Goal: Task Accomplishment & Management: Use online tool/utility

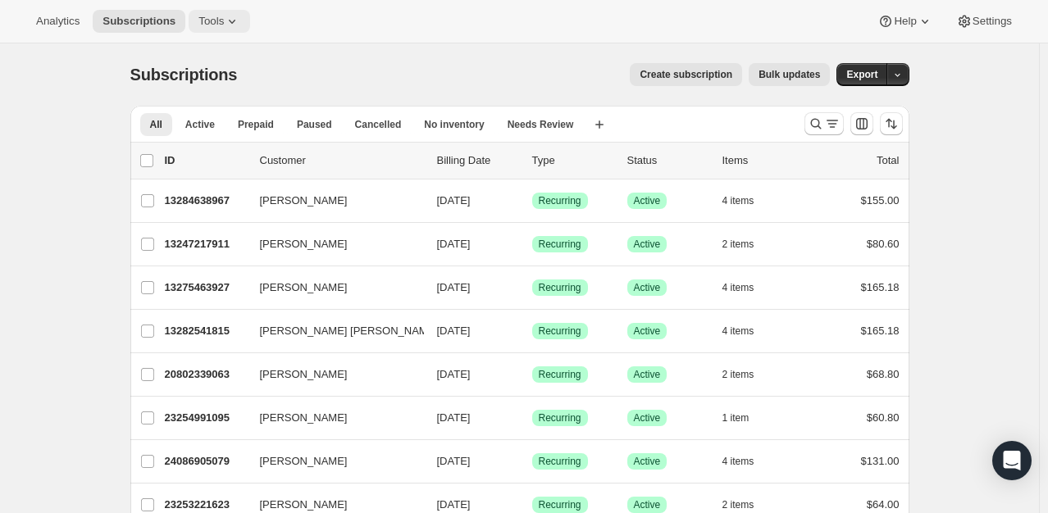
click at [207, 15] on span "Tools" at bounding box center [211, 21] width 25 height 13
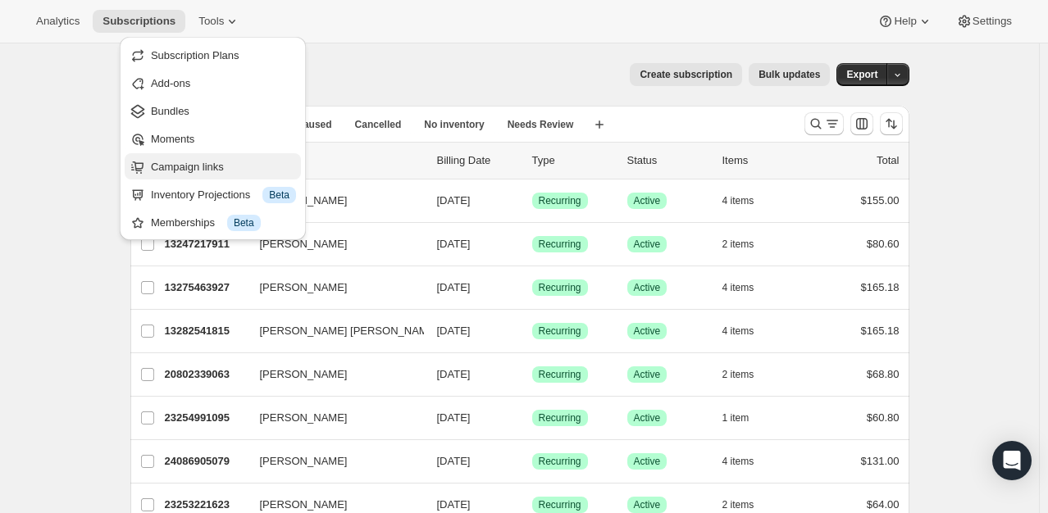
click at [212, 170] on span "Campaign links" at bounding box center [187, 167] width 73 height 12
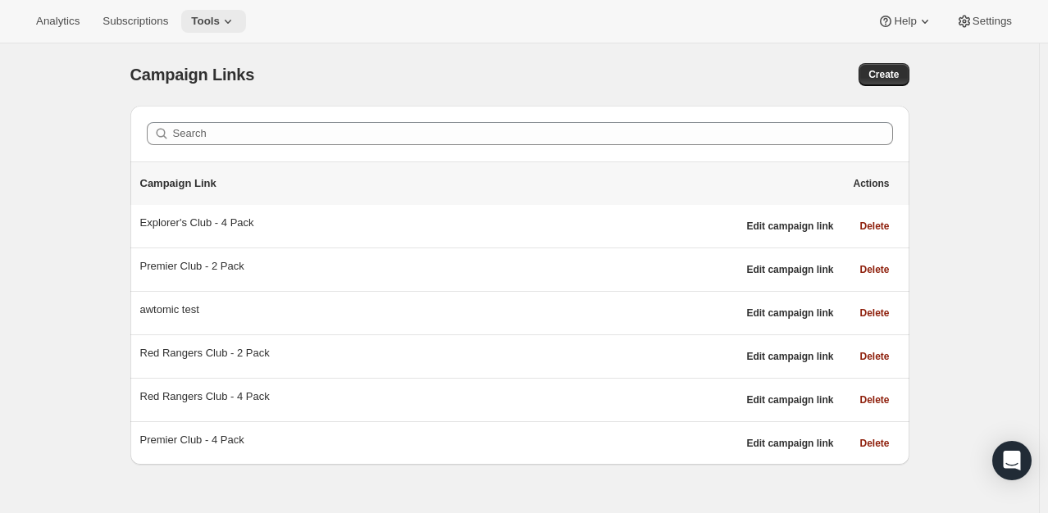
click at [216, 10] on button "Tools" at bounding box center [213, 21] width 65 height 23
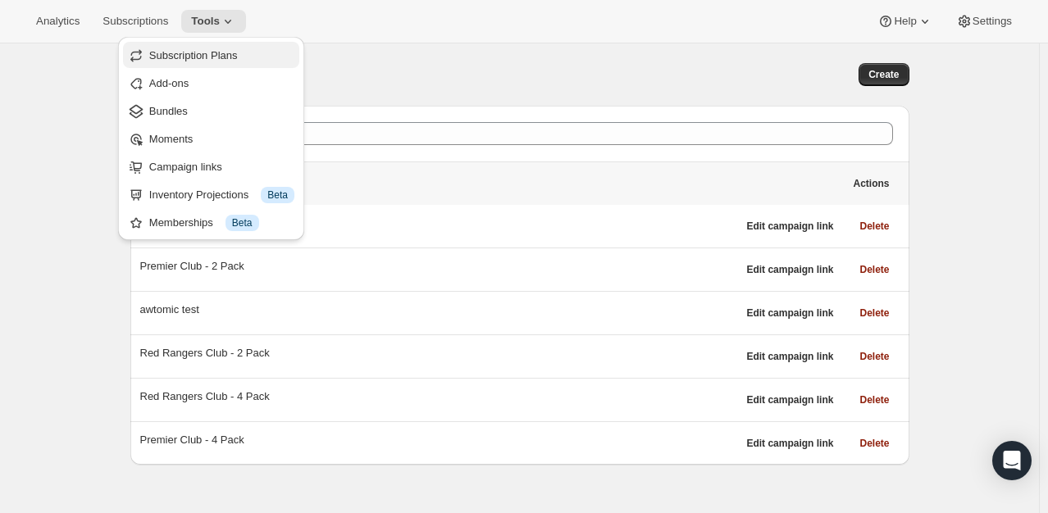
click at [193, 56] on span "Subscription Plans" at bounding box center [193, 55] width 89 height 12
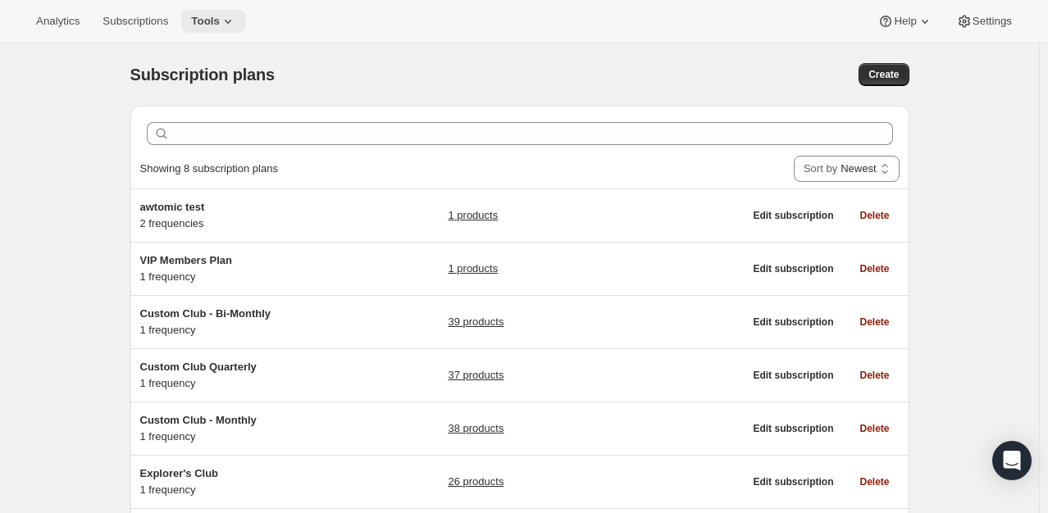
click at [224, 29] on icon at bounding box center [228, 21] width 16 height 16
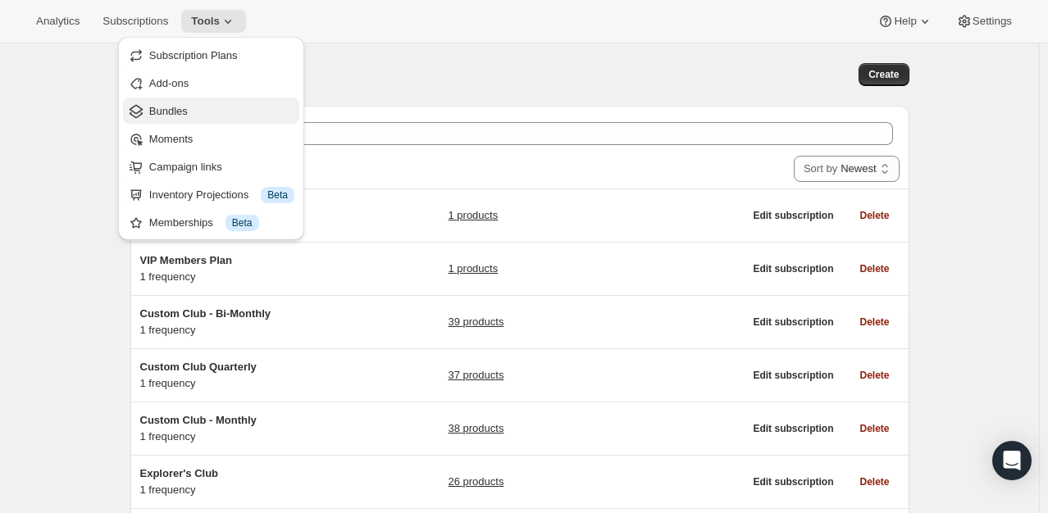
click at [212, 112] on span "Bundles" at bounding box center [221, 111] width 145 height 16
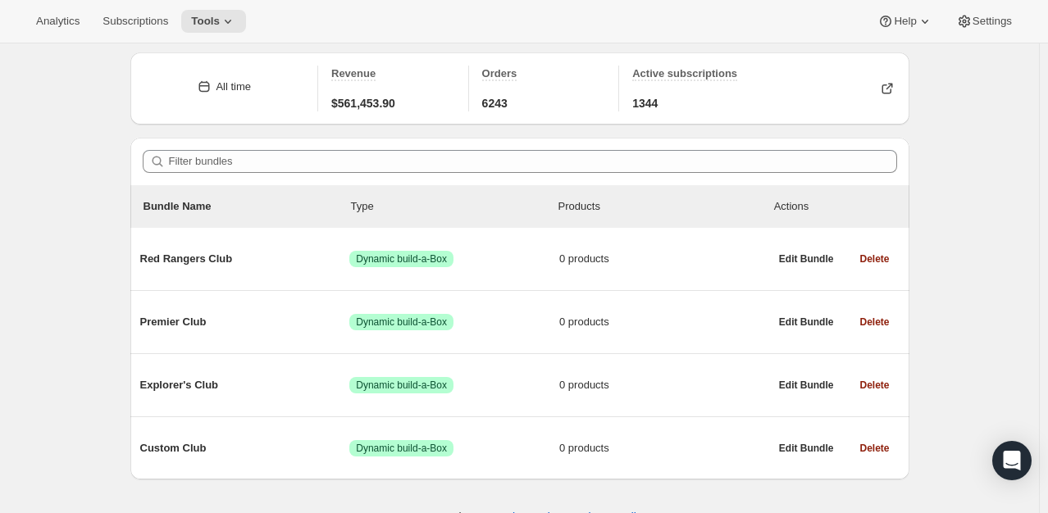
scroll to position [82, 0]
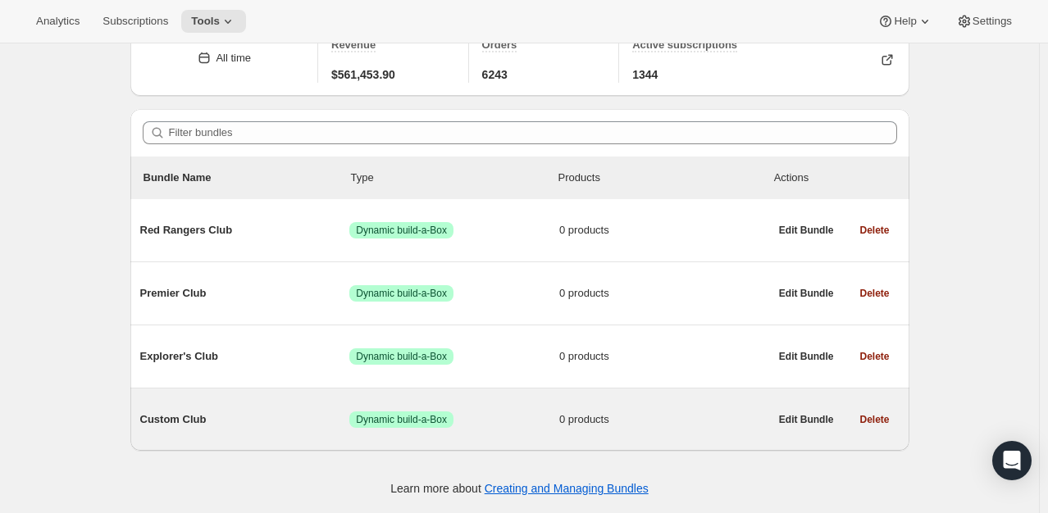
click at [197, 418] on span "Custom Club" at bounding box center [245, 420] width 210 height 16
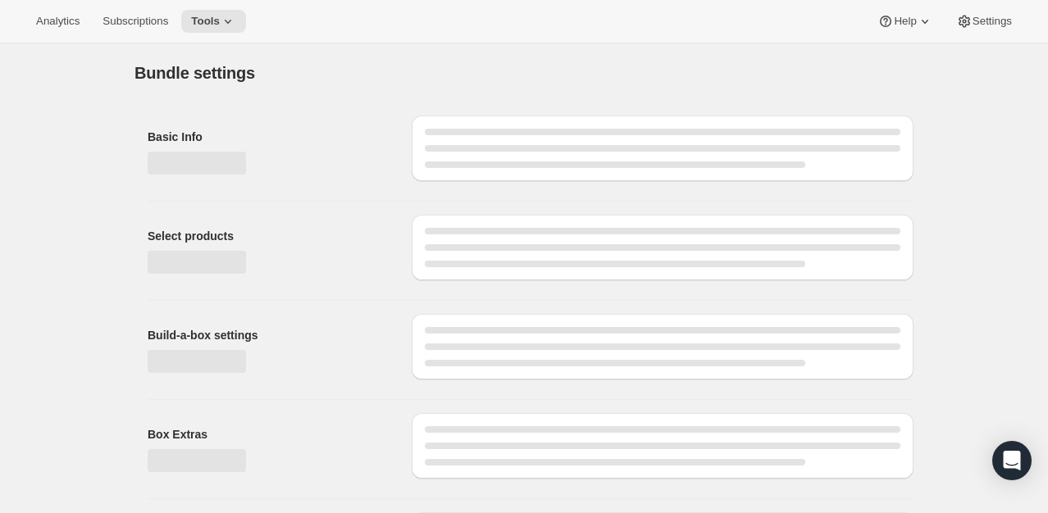
type input "Custom Club"
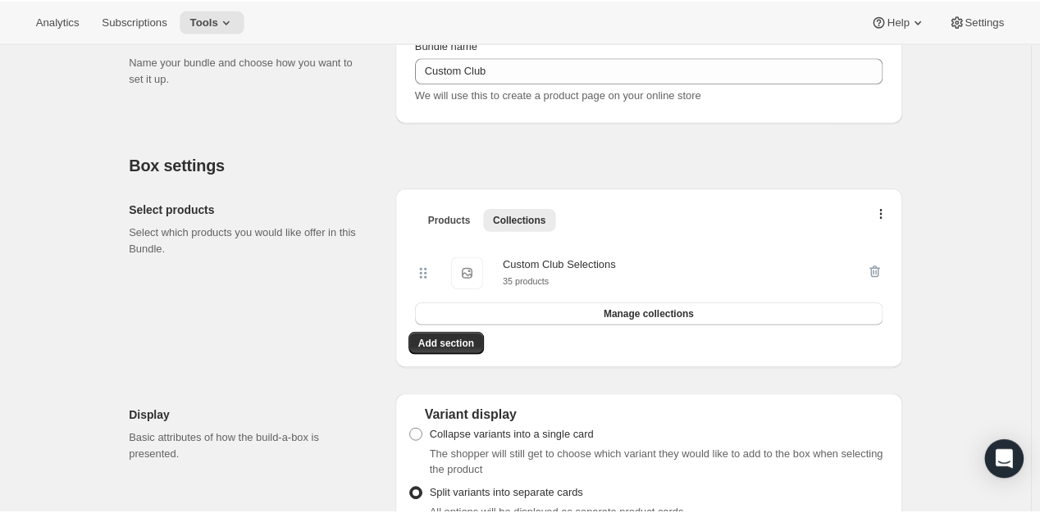
scroll to position [328, 0]
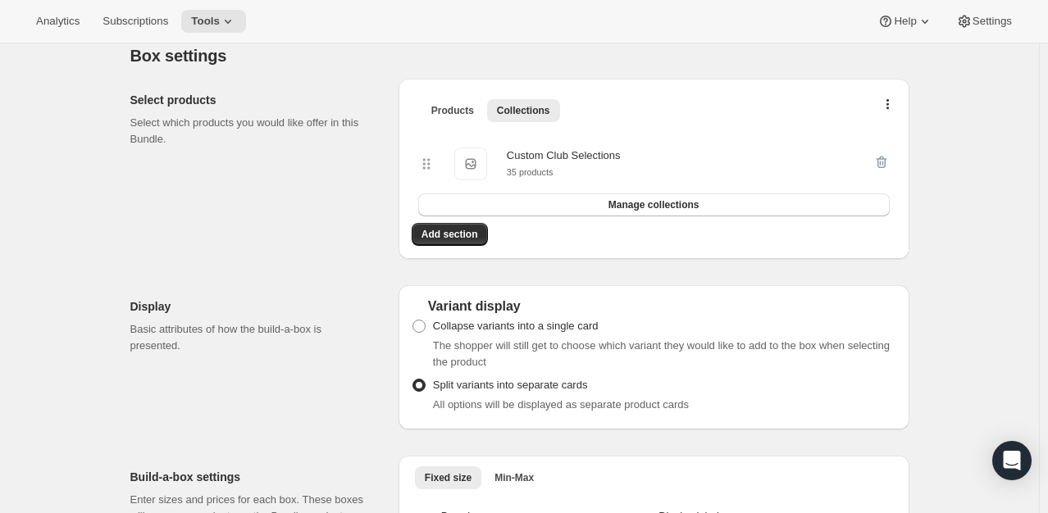
click at [426, 167] on icon at bounding box center [424, 168] width 2 height 2
click at [545, 177] on small "35 products" at bounding box center [530, 172] width 47 height 10
click at [541, 170] on small "35 products" at bounding box center [530, 172] width 47 height 10
click at [333, 237] on div "Select products Select which products you would like offer in this Bundle." at bounding box center [257, 169] width 255 height 180
